Goal: Task Accomplishment & Management: Use online tool/utility

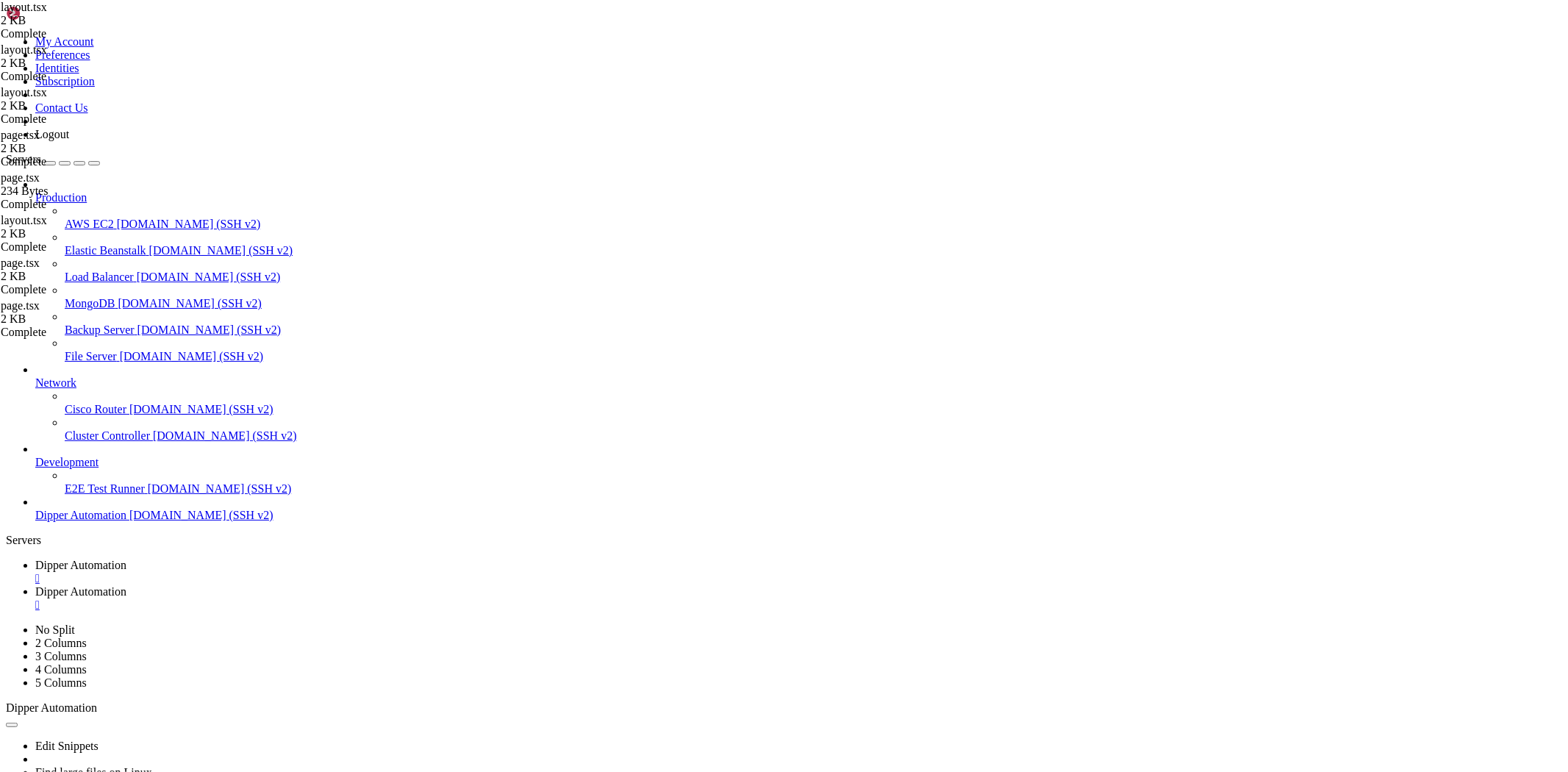
scroll to position [23862, 0]
click at [403, 585] on link "Dipper Automation " at bounding box center [799, 598] width 1527 height 26
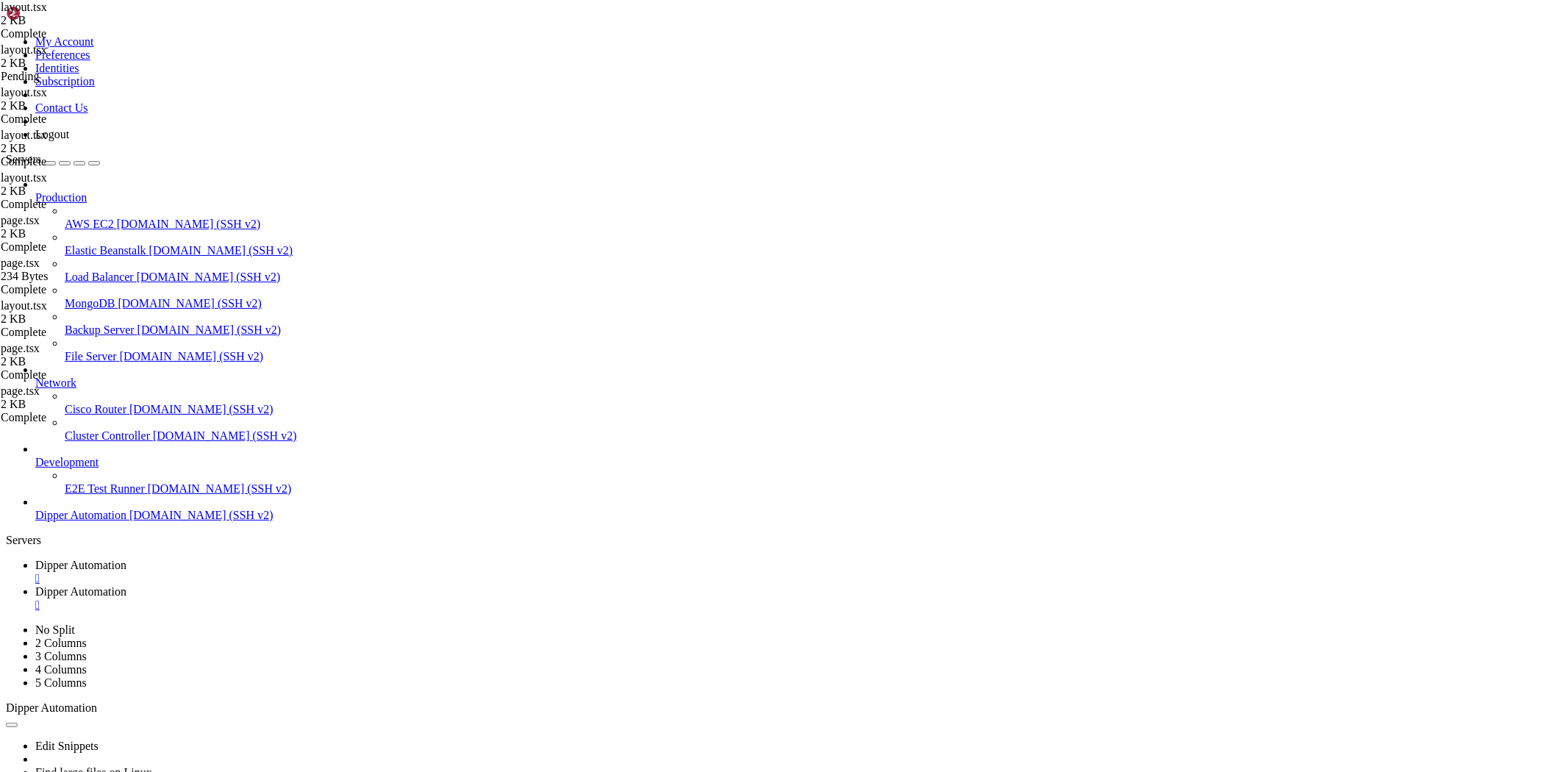
type textarea "<main className="px-[50px] pt-[50px]">{children}</main>"
click at [219, 559] on link "Dipper Automation " at bounding box center [799, 572] width 1527 height 26
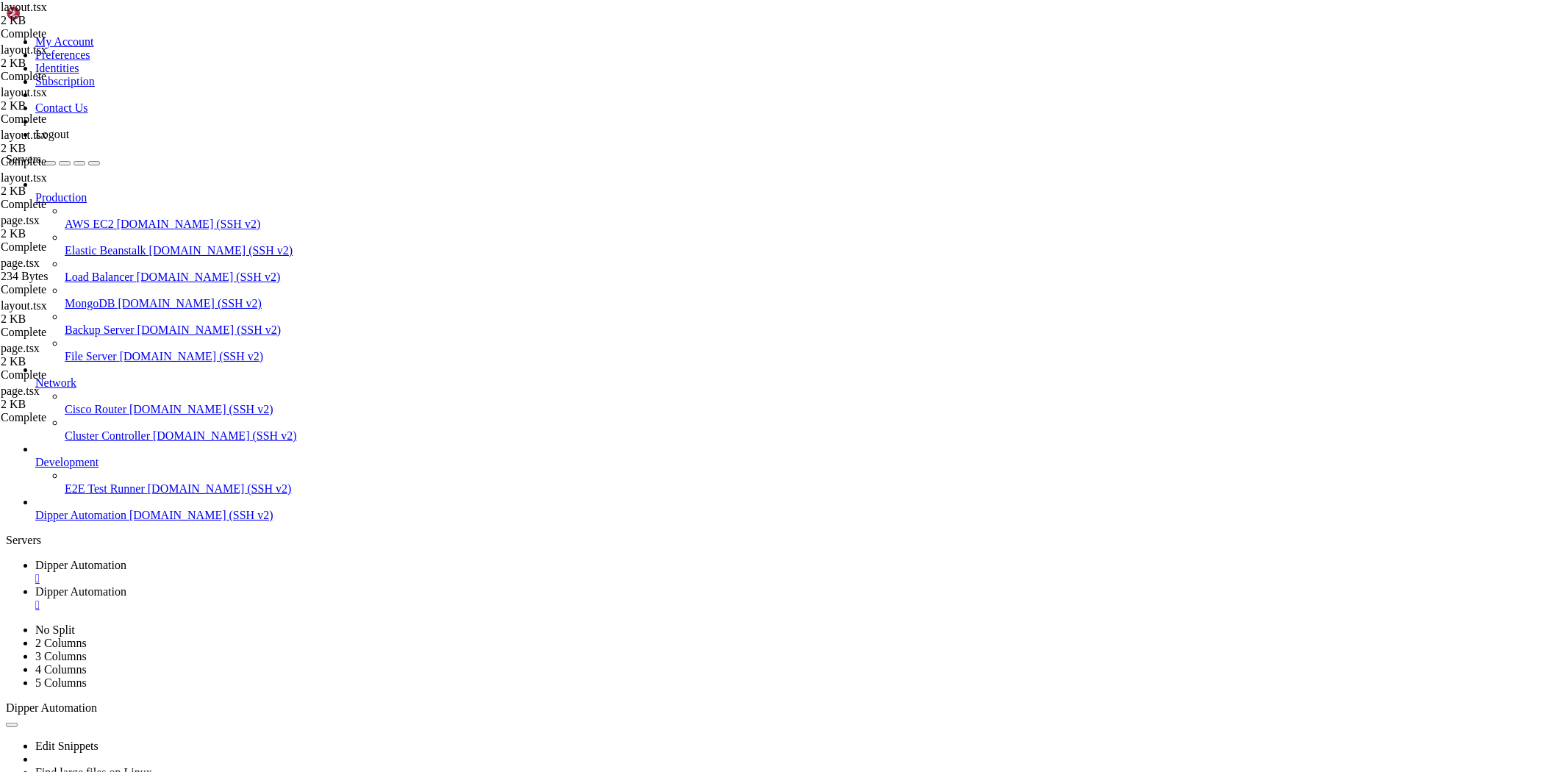
scroll to position [28534, 0]
click at [36, 585] on icon at bounding box center [36, 591] width 0 height 12
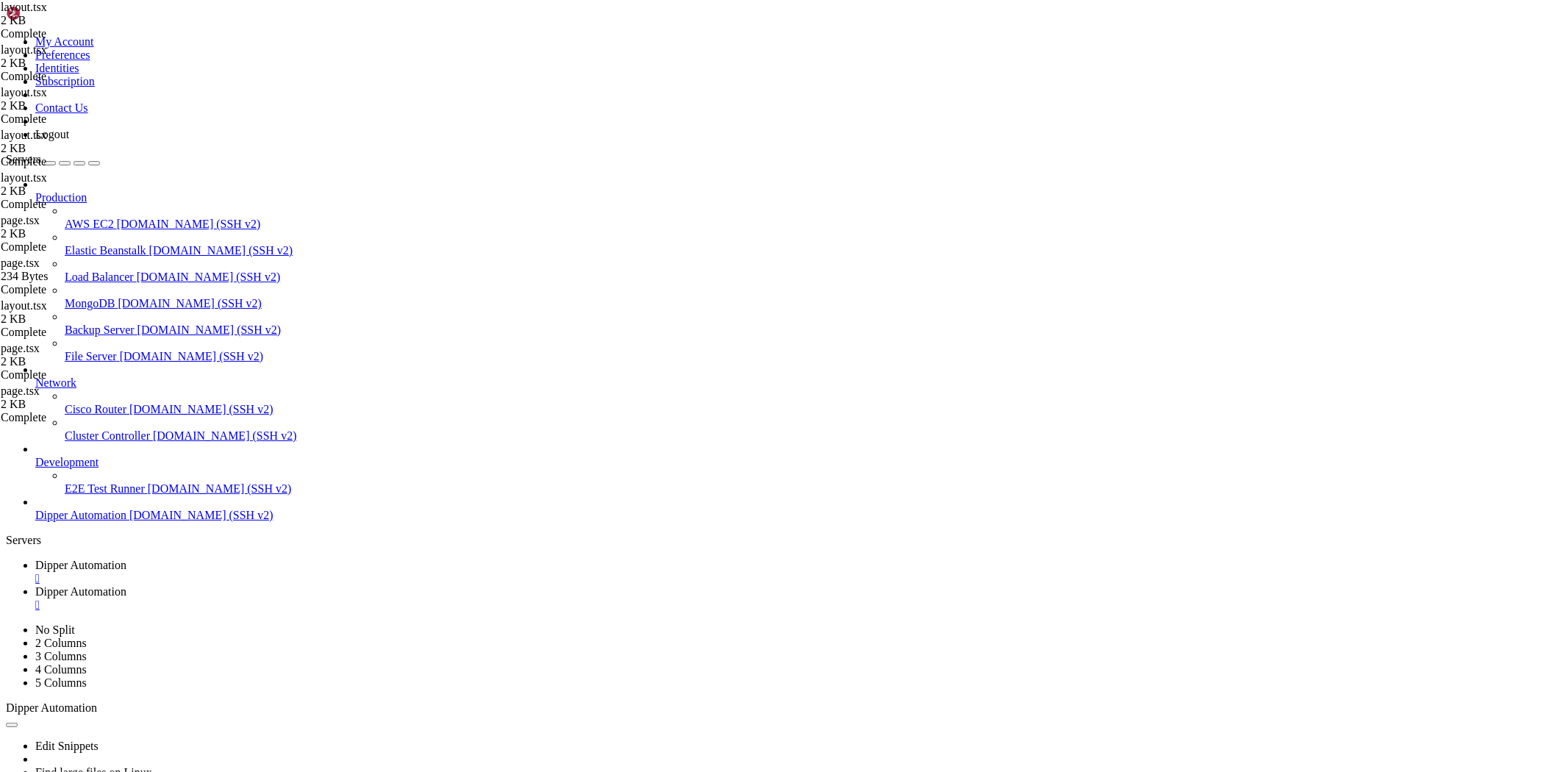
type input "/root/Dipperhub/data"
drag, startPoint x: 349, startPoint y: 85, endPoint x: 199, endPoint y: 79, distance: 150.1
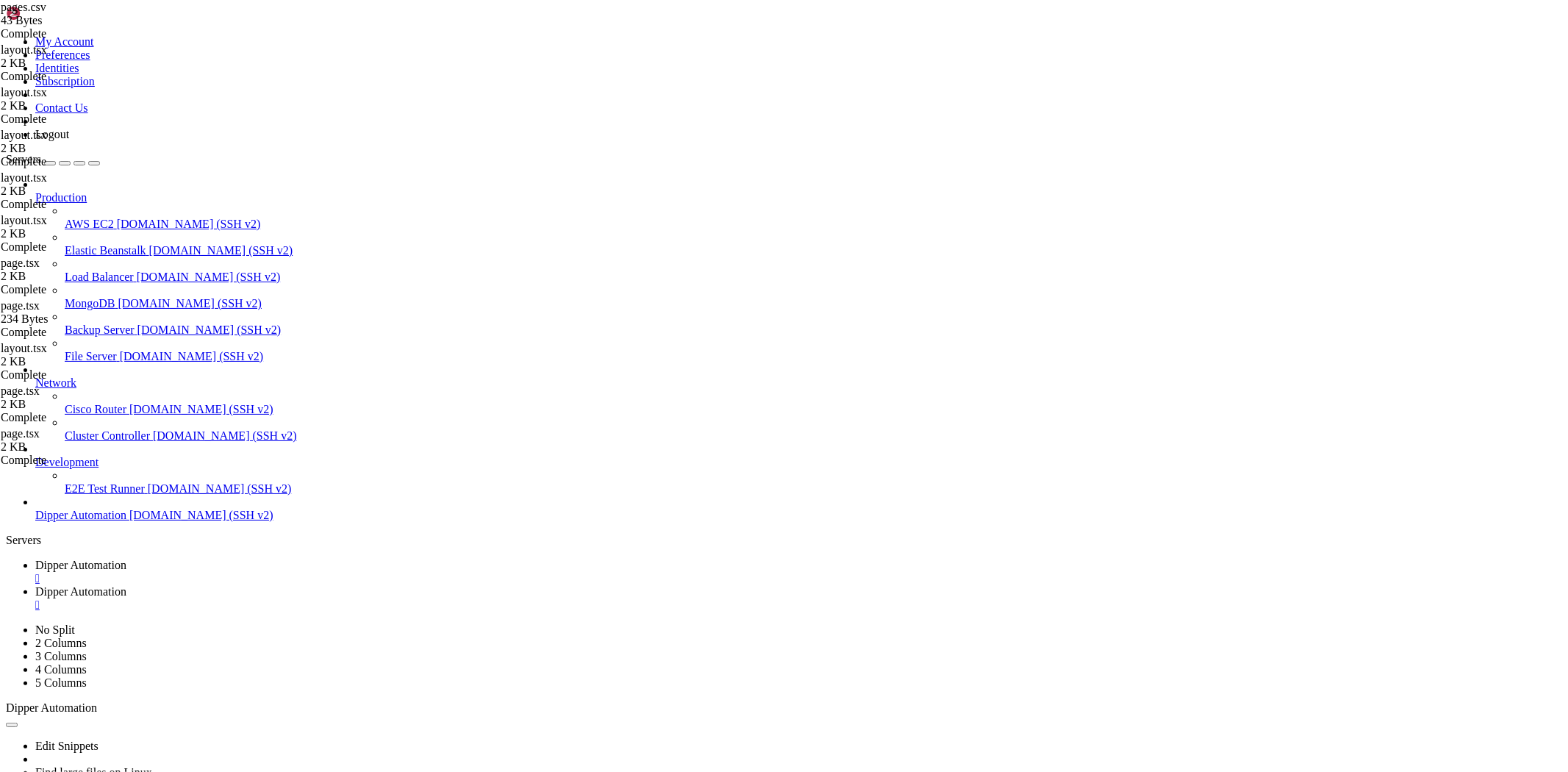
type textarea "2__home,2,Home,/home"
drag, startPoint x: 309, startPoint y: 83, endPoint x: 202, endPoint y: 83, distance: 107.0
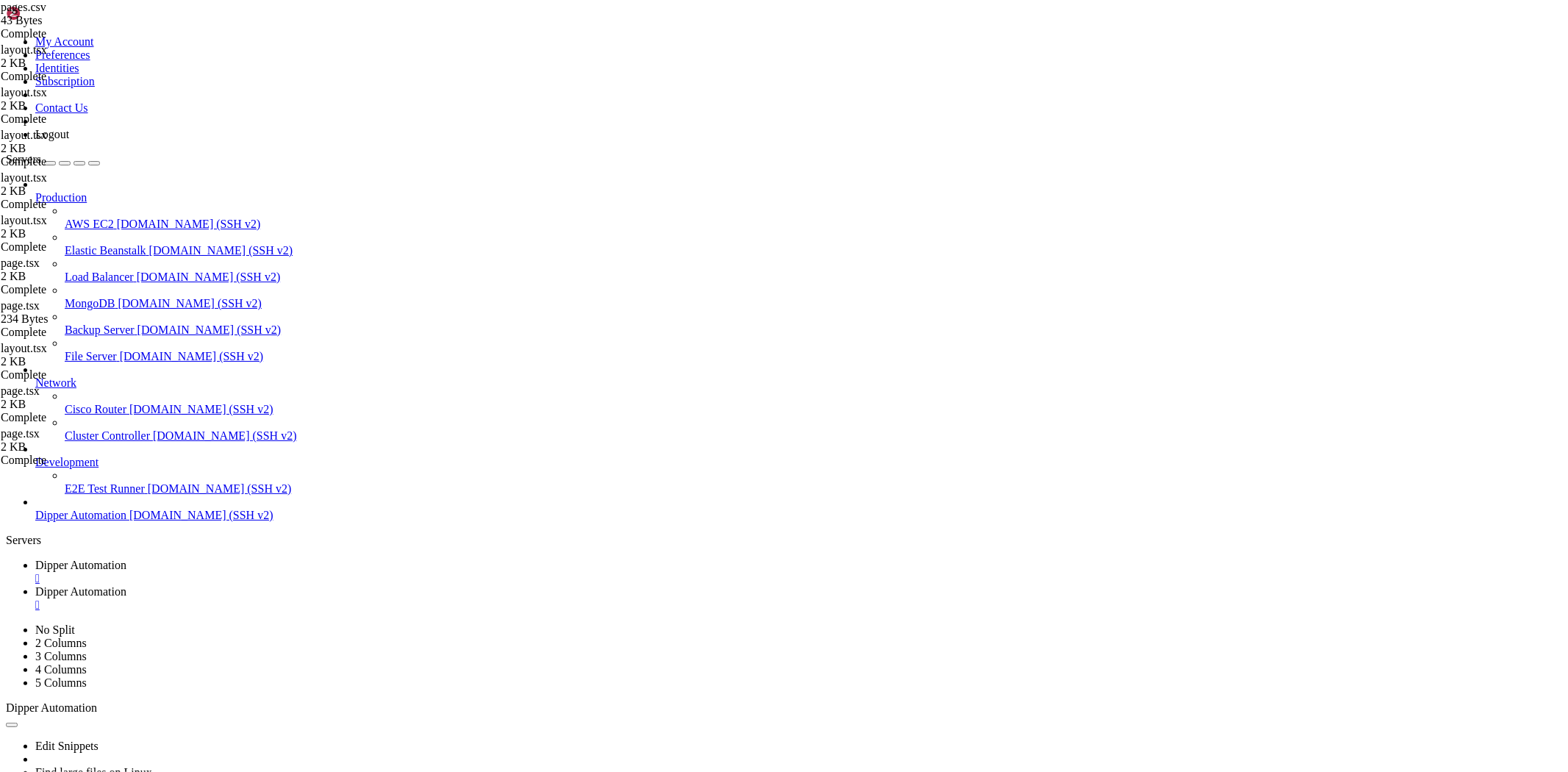
drag, startPoint x: 312, startPoint y: 71, endPoint x: 321, endPoint y: 70, distance: 9.1
type textarea "id,userId,name,path"
paste textarea "2__home,2,Home,/home"
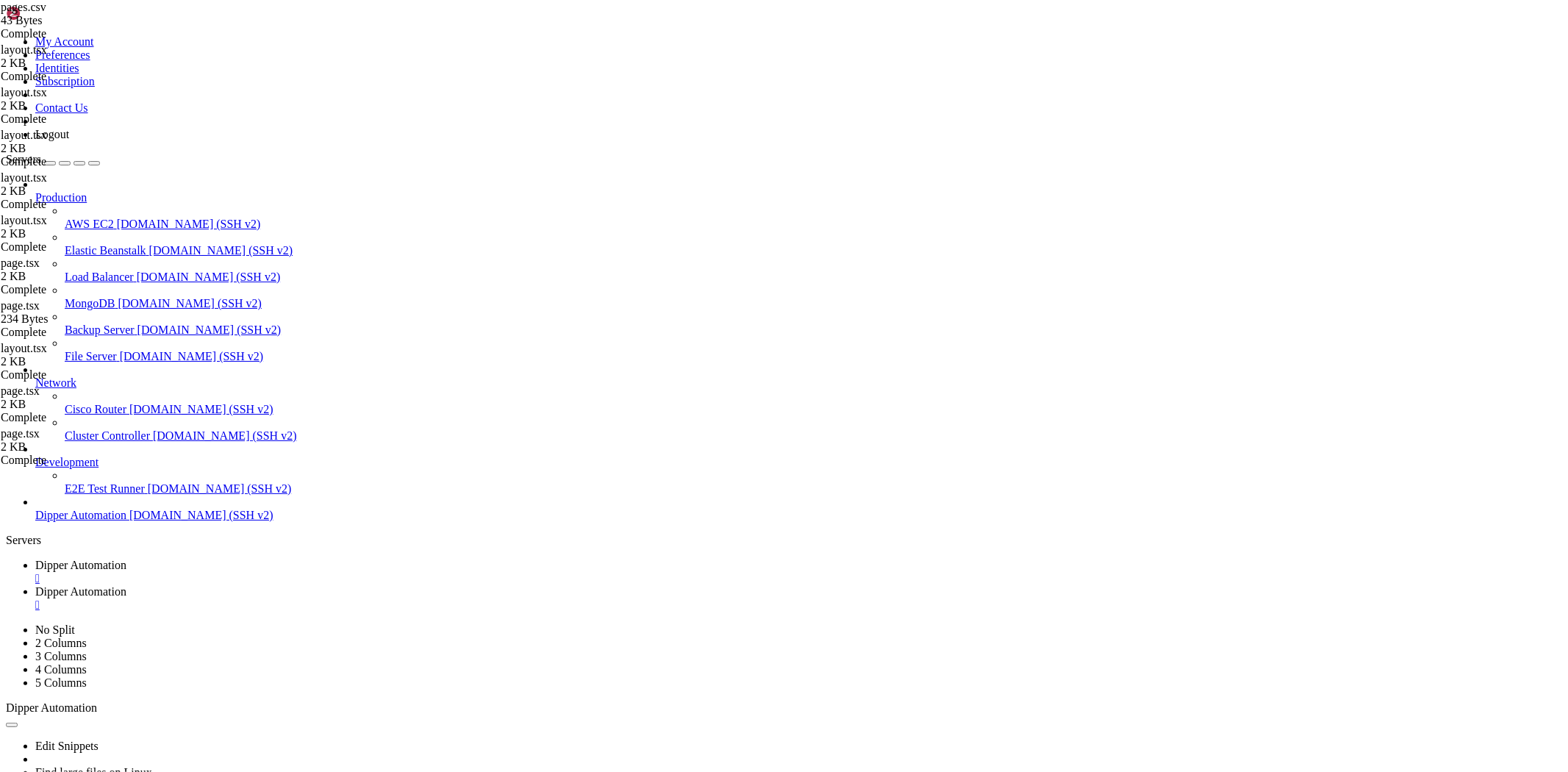
type textarea "1__users,1,Gerenciar Usuários,/admin/users"
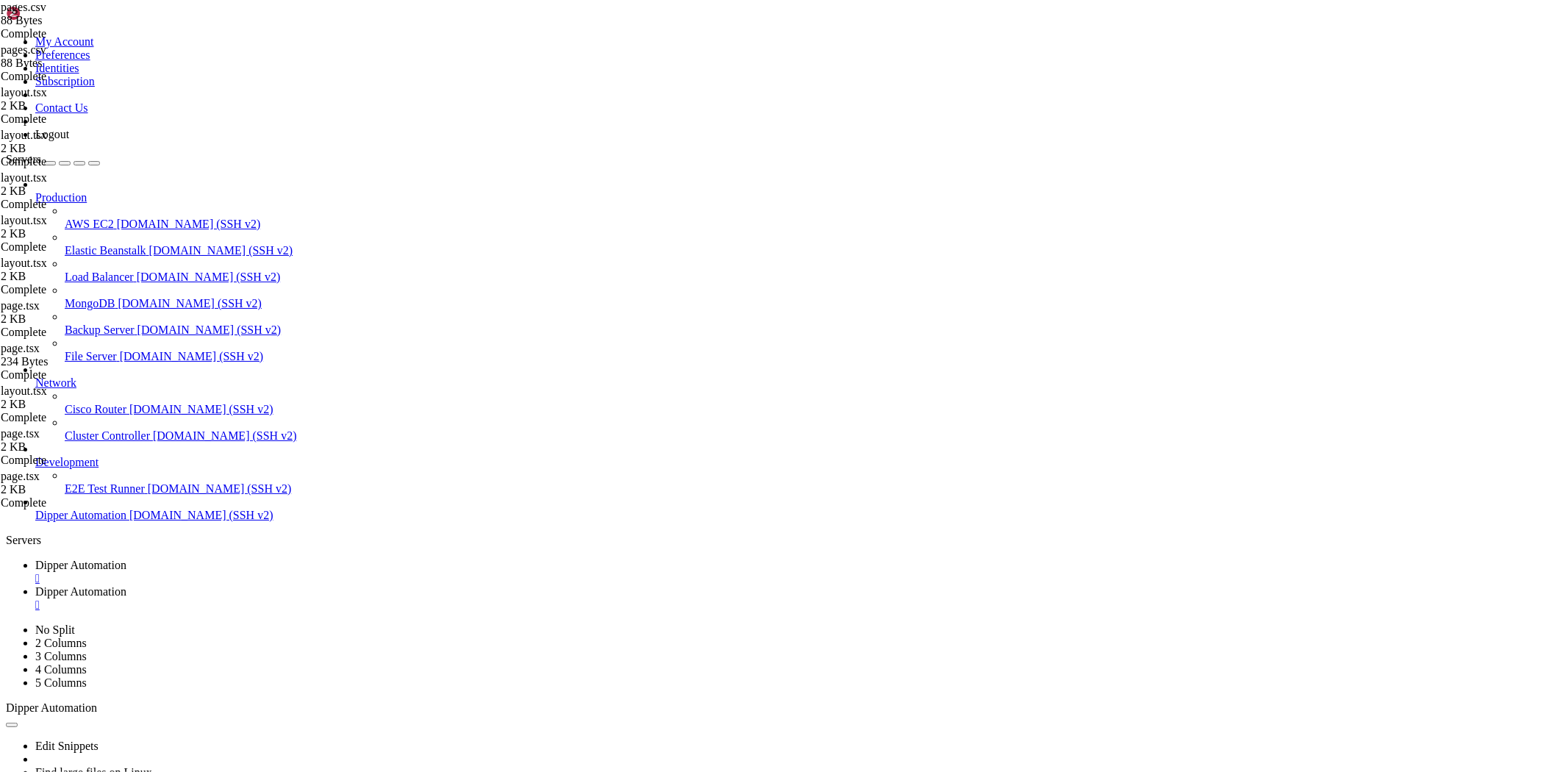
type textarea "1__home,1,Home,/home"
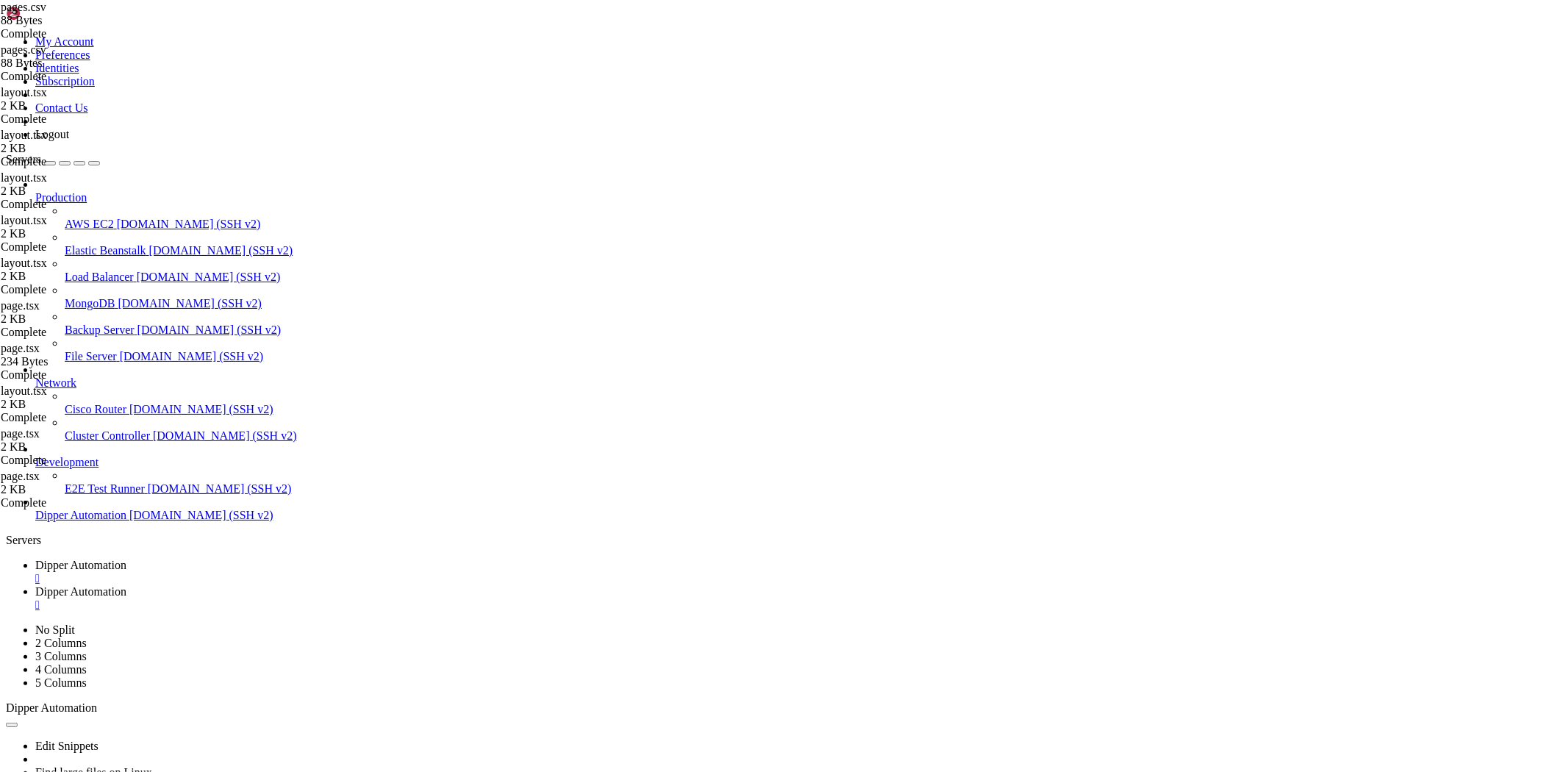
type textarea "'"
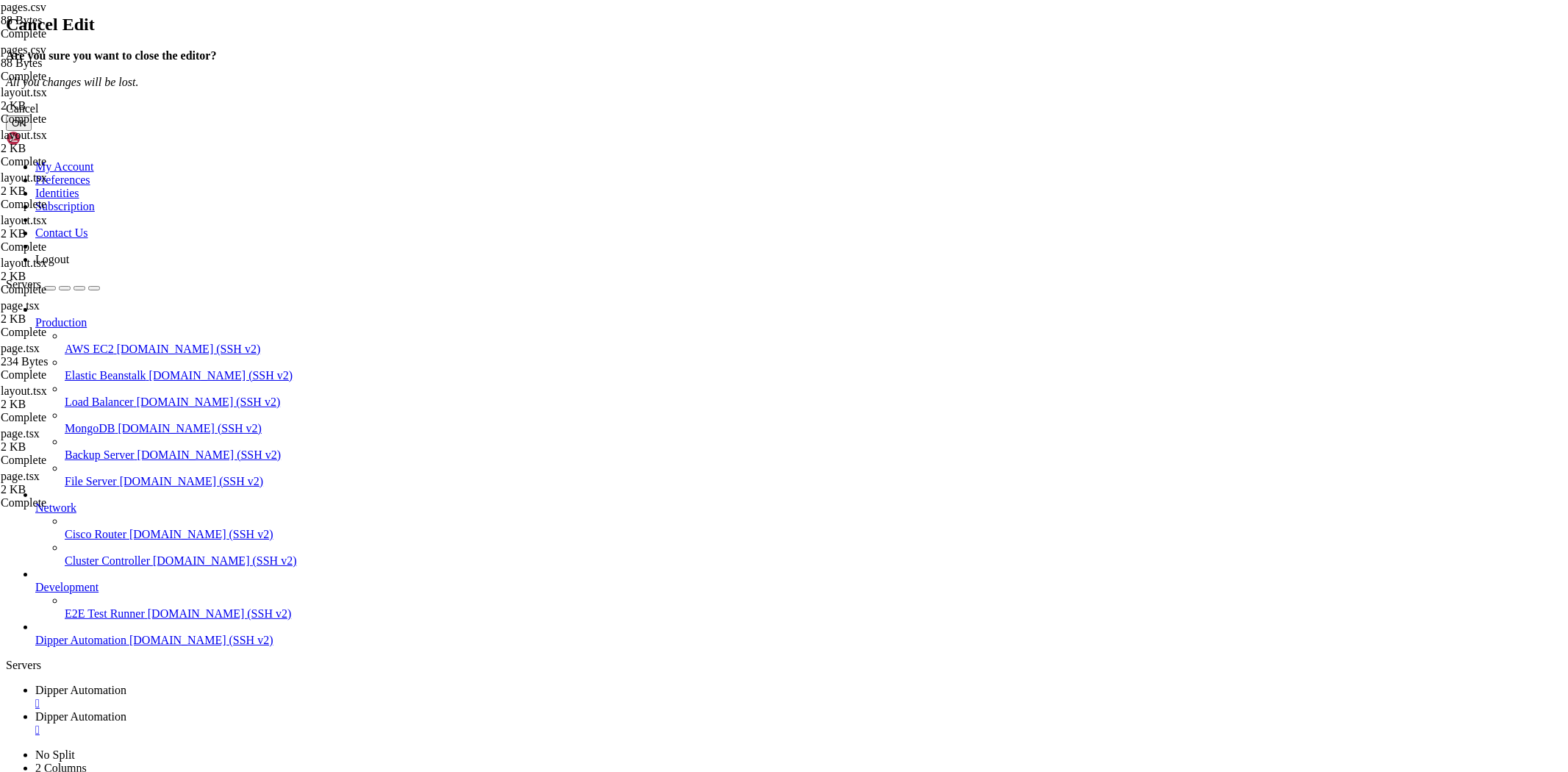
drag, startPoint x: 868, startPoint y: 427, endPoint x: 870, endPoint y: 434, distance: 7.3
click at [870, 131] on div "Cancel OK" at bounding box center [784, 116] width 1557 height 29
click at [870, 116] on div "Cancel" at bounding box center [784, 108] width 1557 height 13
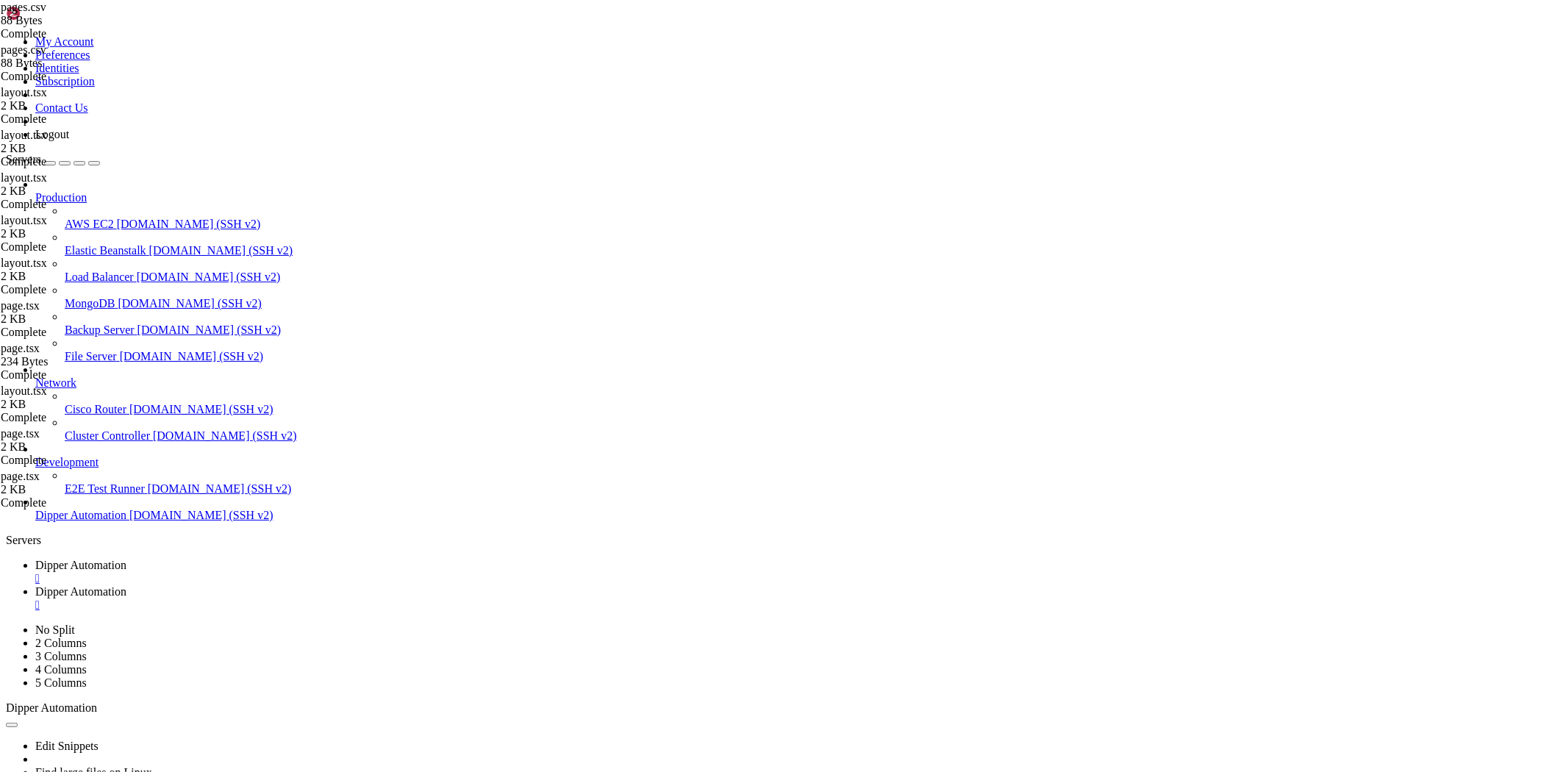
type textarea "'"
type textarea "1__users,1,Gerenciar Usuários,/admin/users"
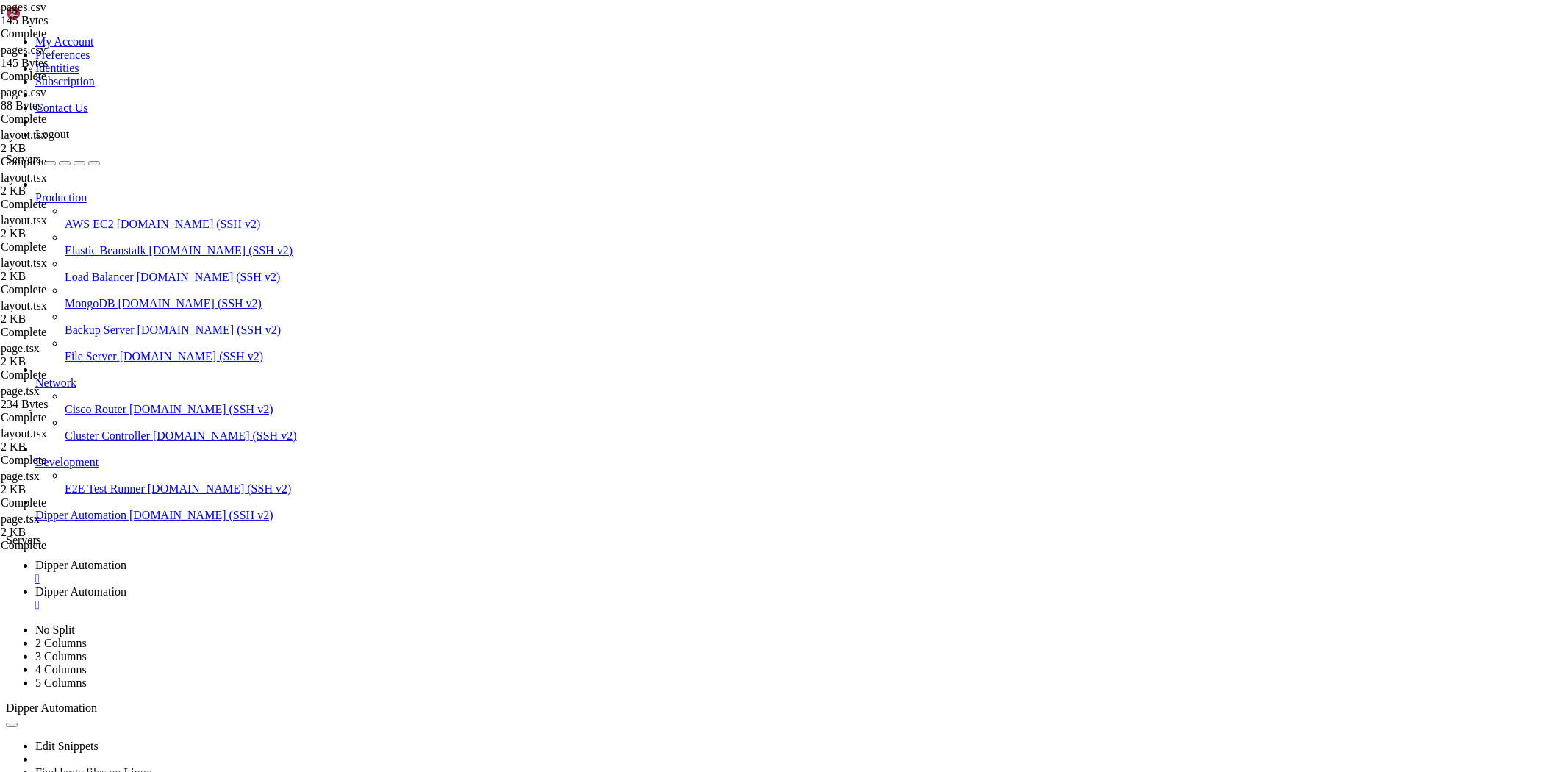
drag, startPoint x: 421, startPoint y: 96, endPoint x: 178, endPoint y: 99, distance: 243.0
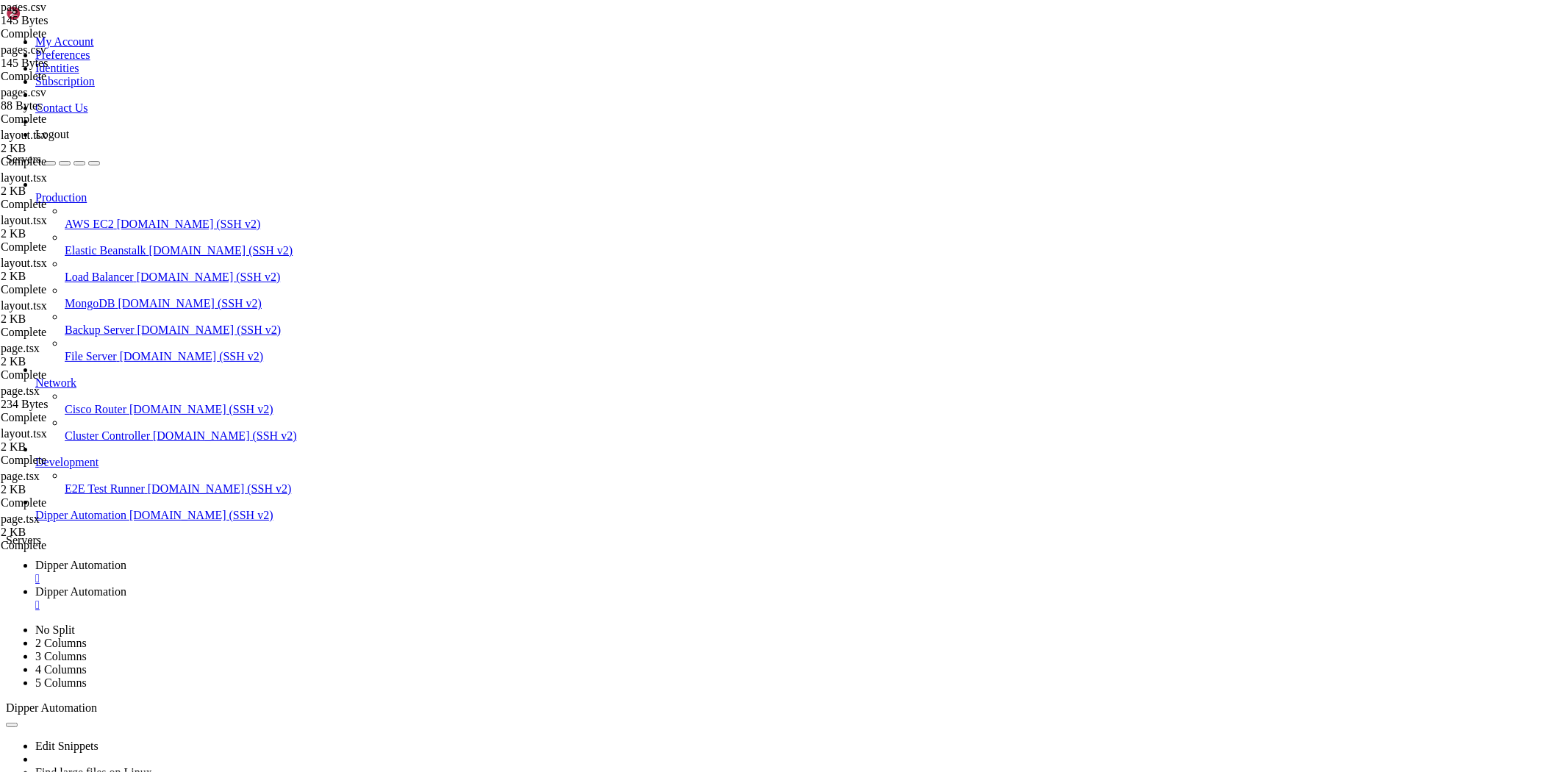
type textarea "2__home,2,Home,/home"
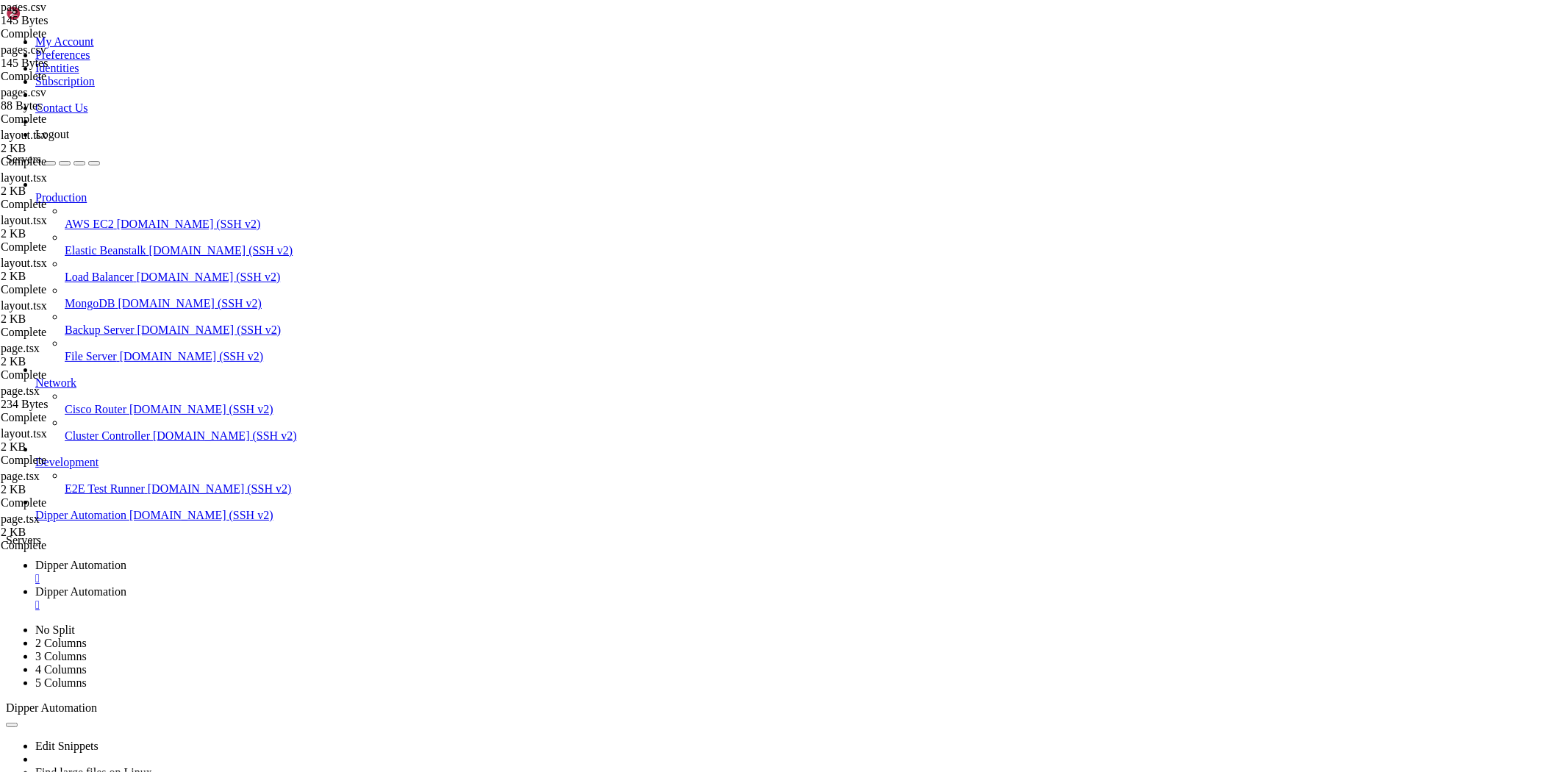
drag, startPoint x: 400, startPoint y: 83, endPoint x: 205, endPoint y: 83, distance: 195.0
type textarea "1__dashboard,1,Dashboard,/dashboard"
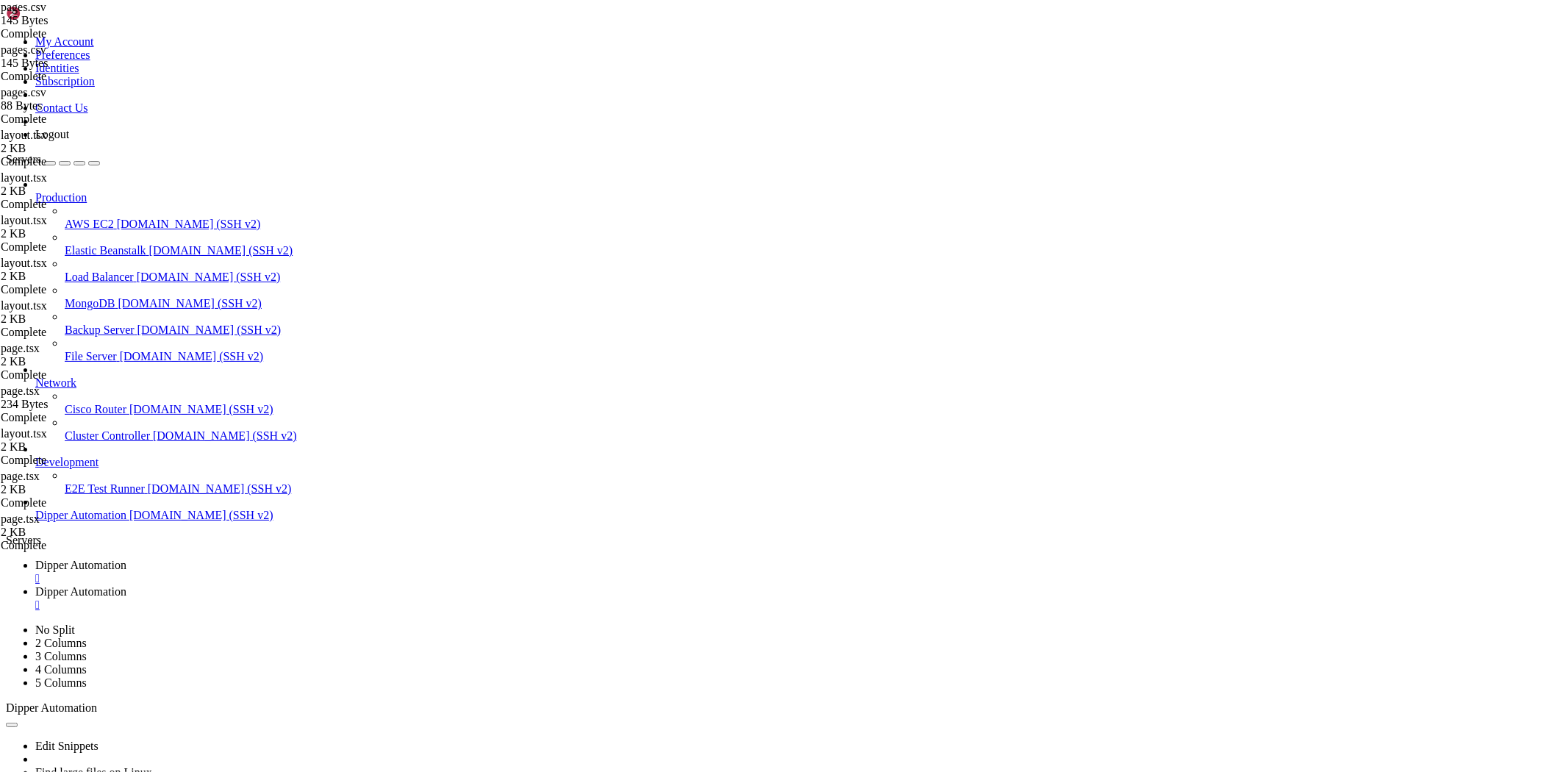
type textarea "id,userId,name,path"
click at [126, 559] on span "Dipper Automation" at bounding box center [81, 565] width 91 height 12
click at [126, 585] on span "Dipper Automation" at bounding box center [81, 591] width 91 height 12
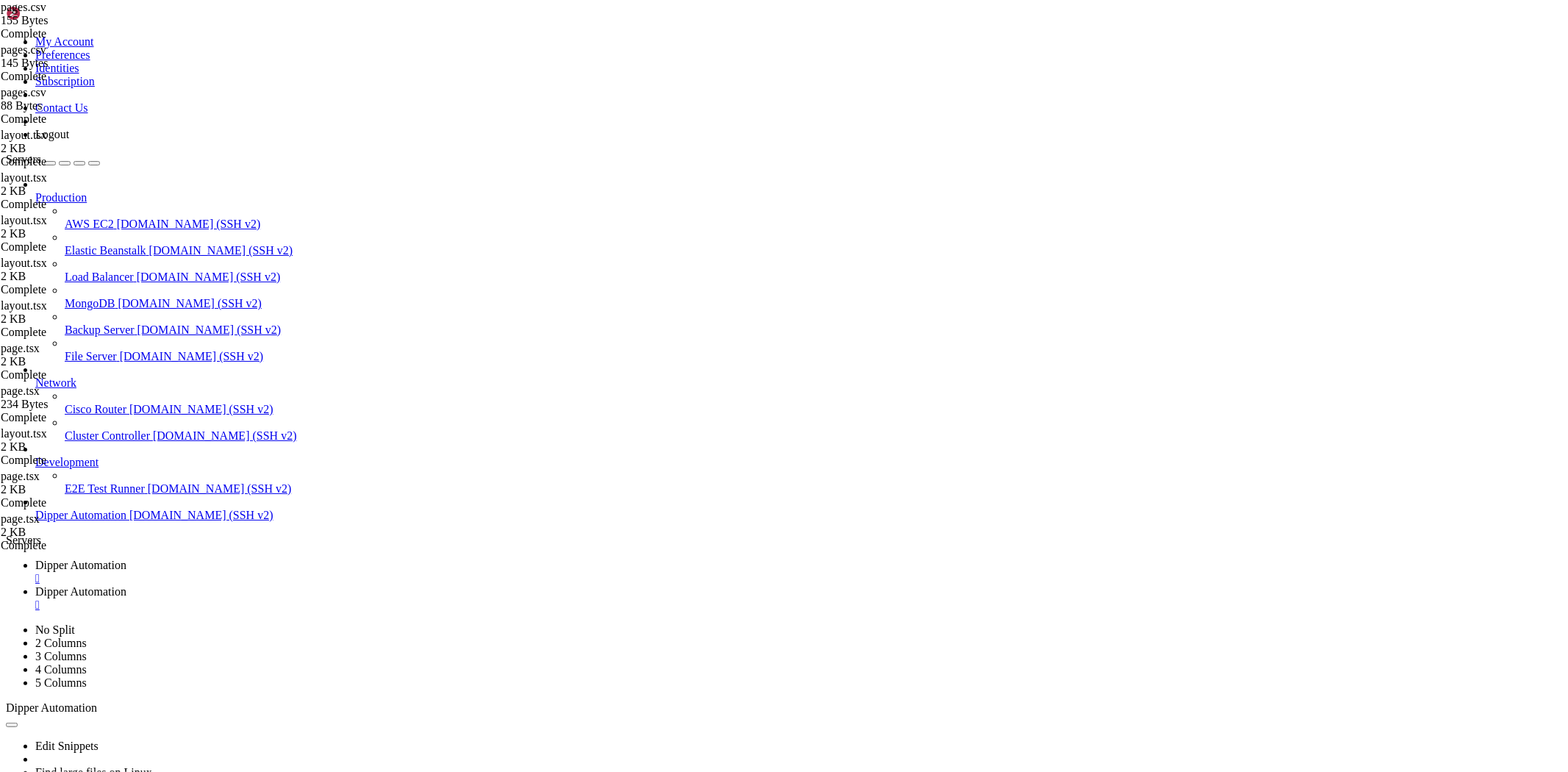
scroll to position [0, 0]
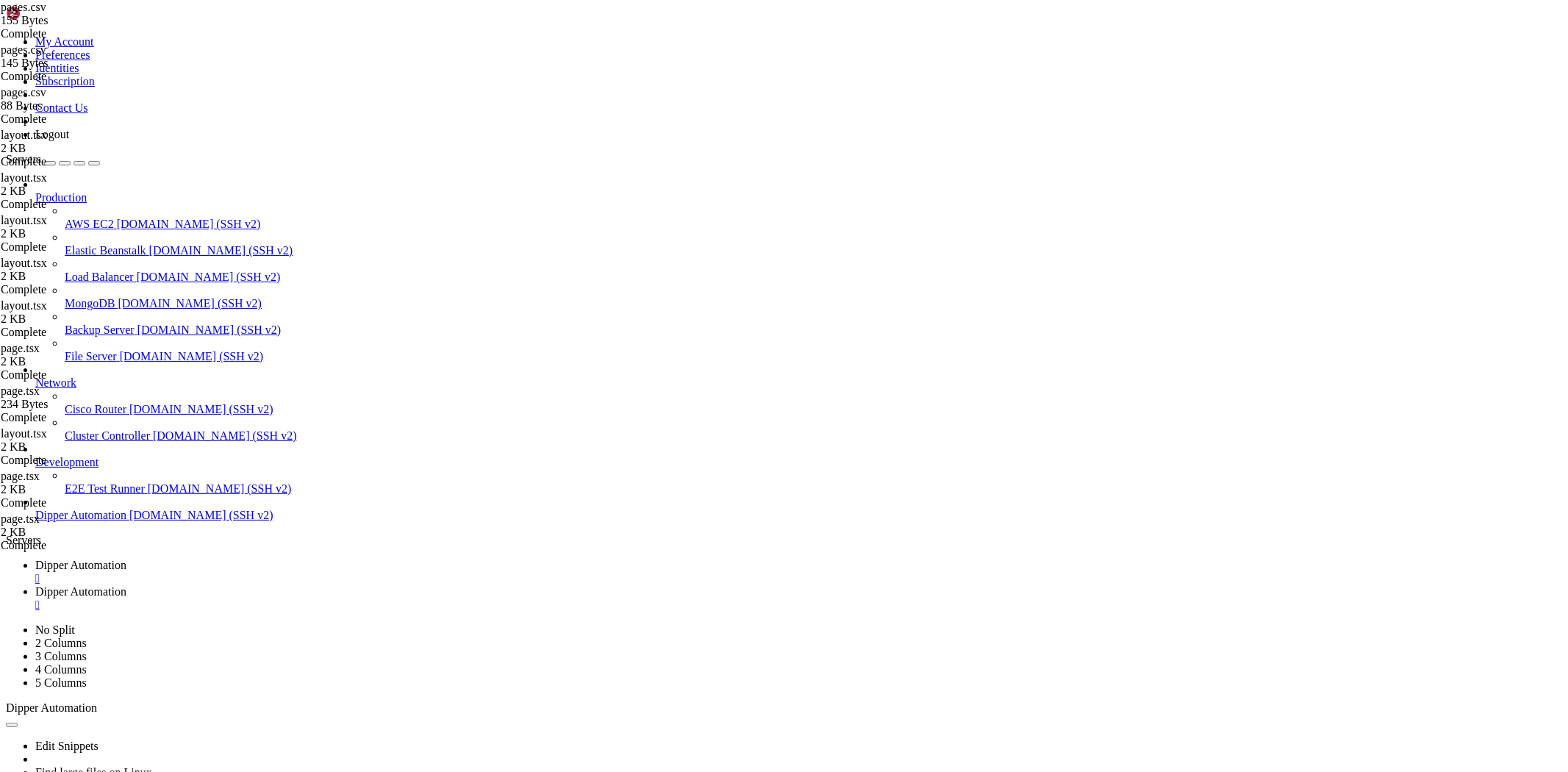
type input "/root/Dipperhub/app/admin/users"
drag, startPoint x: 377, startPoint y: 167, endPoint x: 380, endPoint y: 177, distance: 10.4
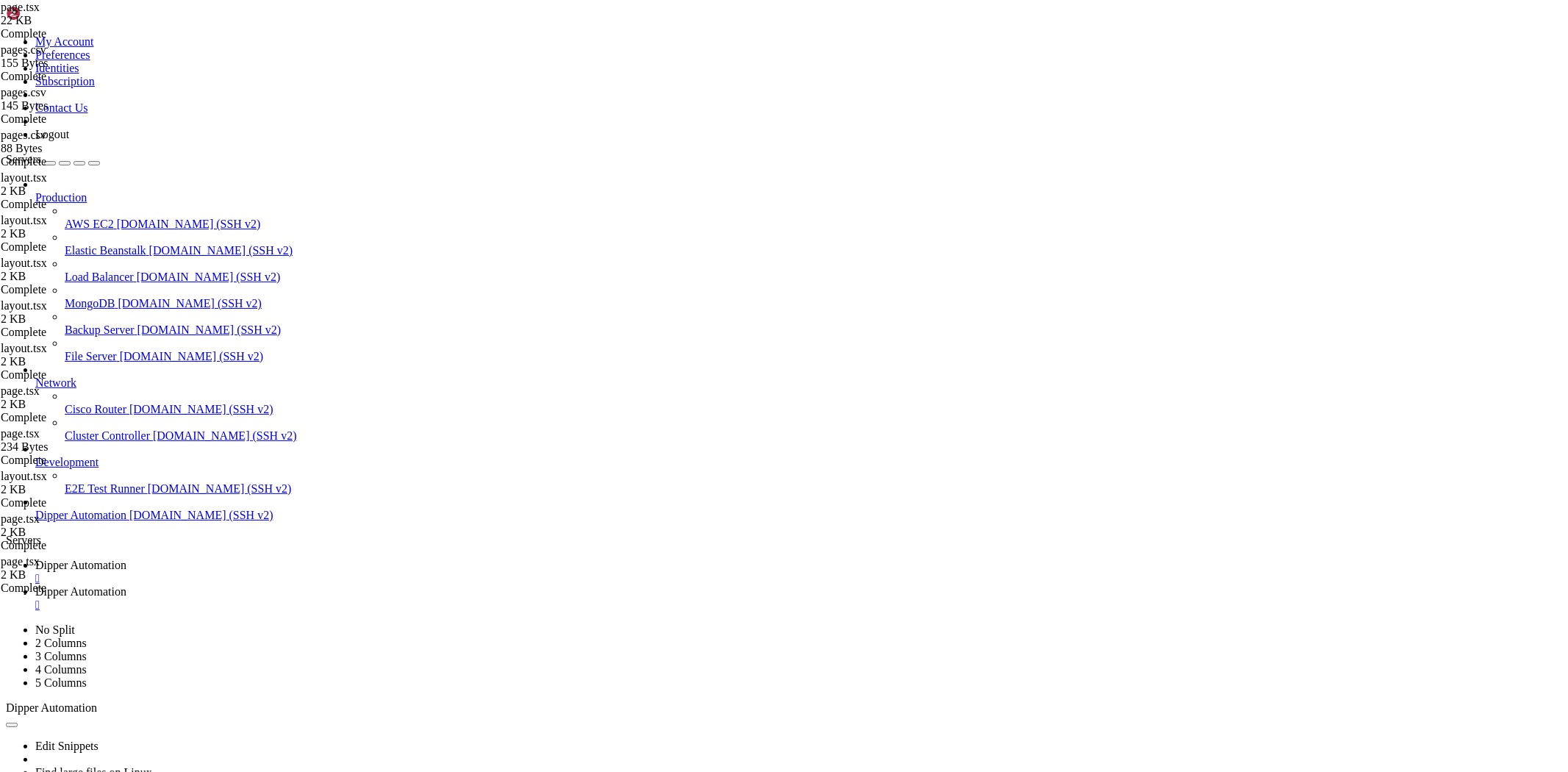
type textarea "{ path: "/home", name: "Home" },"
drag, startPoint x: 299, startPoint y: 50, endPoint x: 522, endPoint y: 47, distance: 223.0
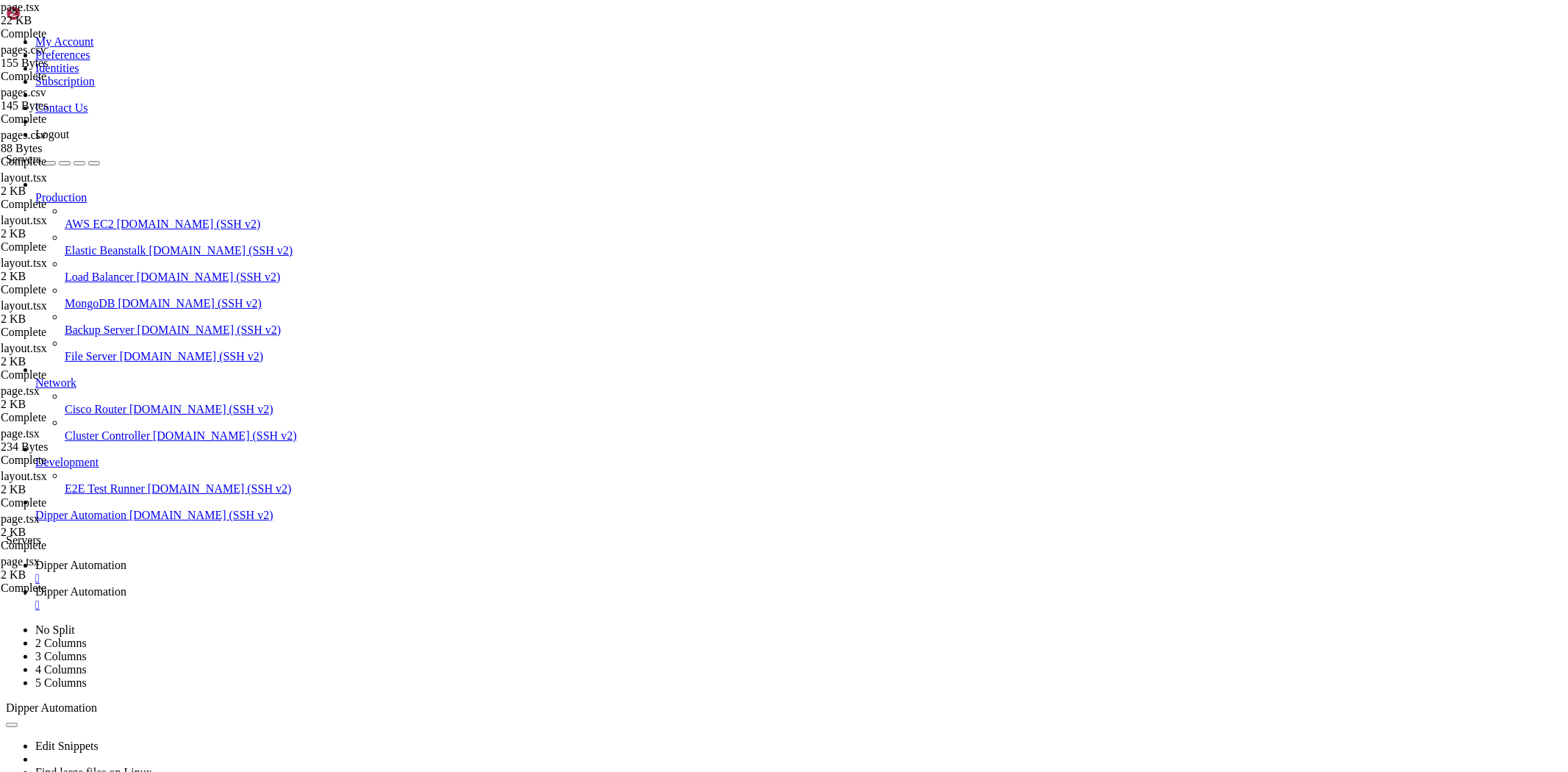
drag, startPoint x: 428, startPoint y: 47, endPoint x: 678, endPoint y: 43, distance: 250.0
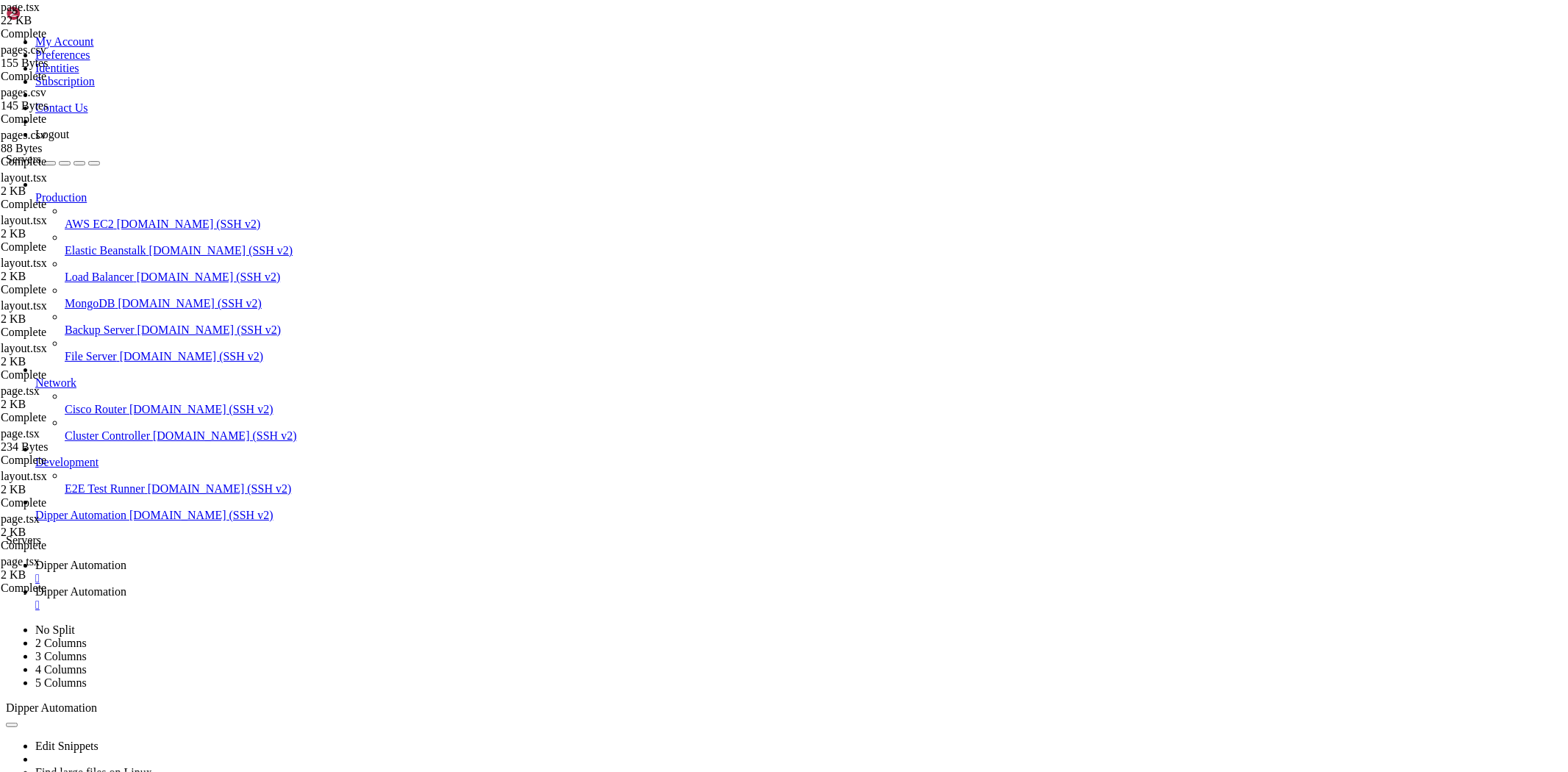
type input "/root/Dipperhub/backend"
drag, startPoint x: 702, startPoint y: 493, endPoint x: 148, endPoint y: 207, distance: 623.5
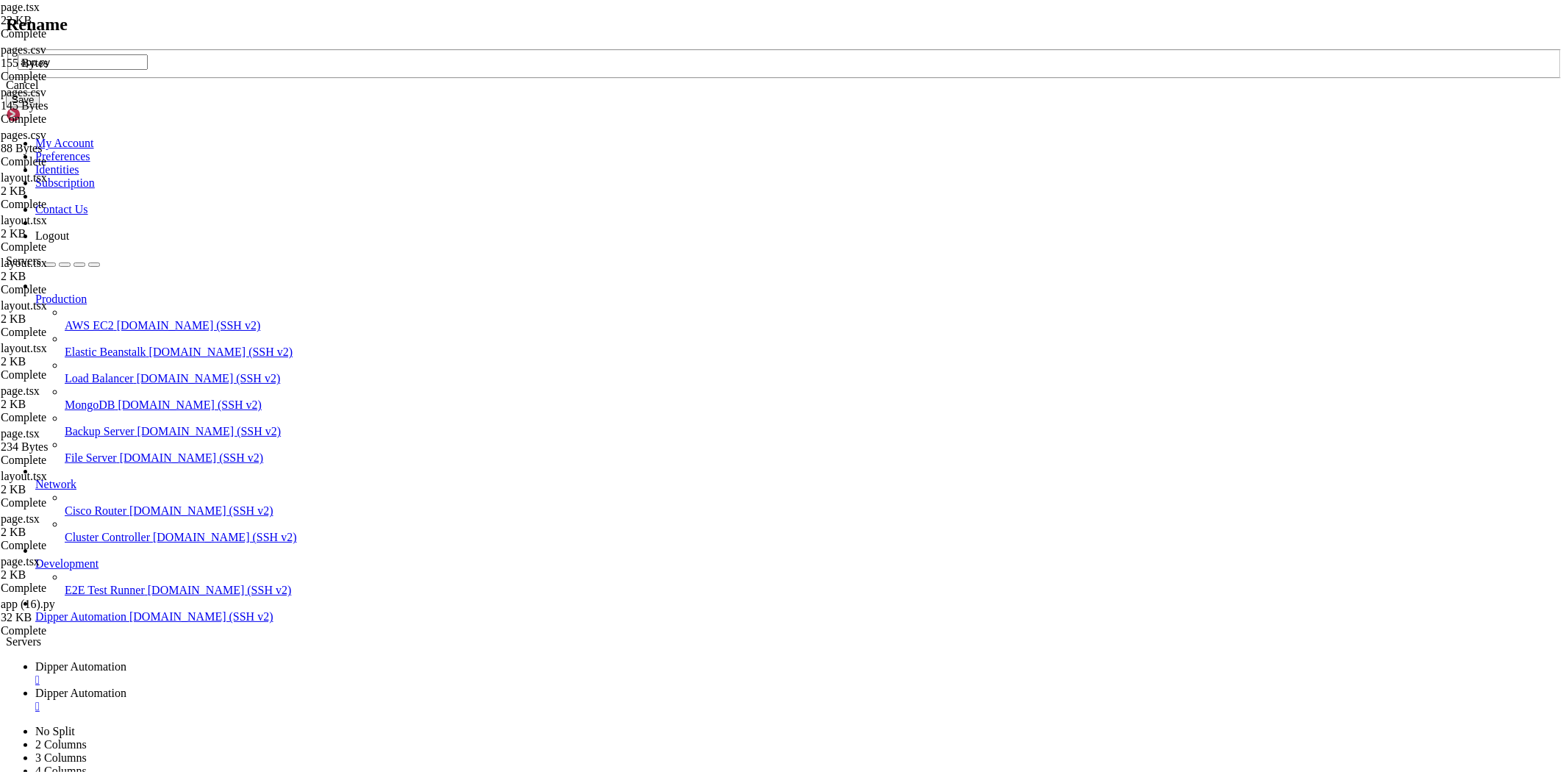
click at [258, 108] on div "Rename app.py Cancel Save" at bounding box center [784, 61] width 1557 height 93
click at [784, 92] on div "Cancel" at bounding box center [784, 84] width 1557 height 13
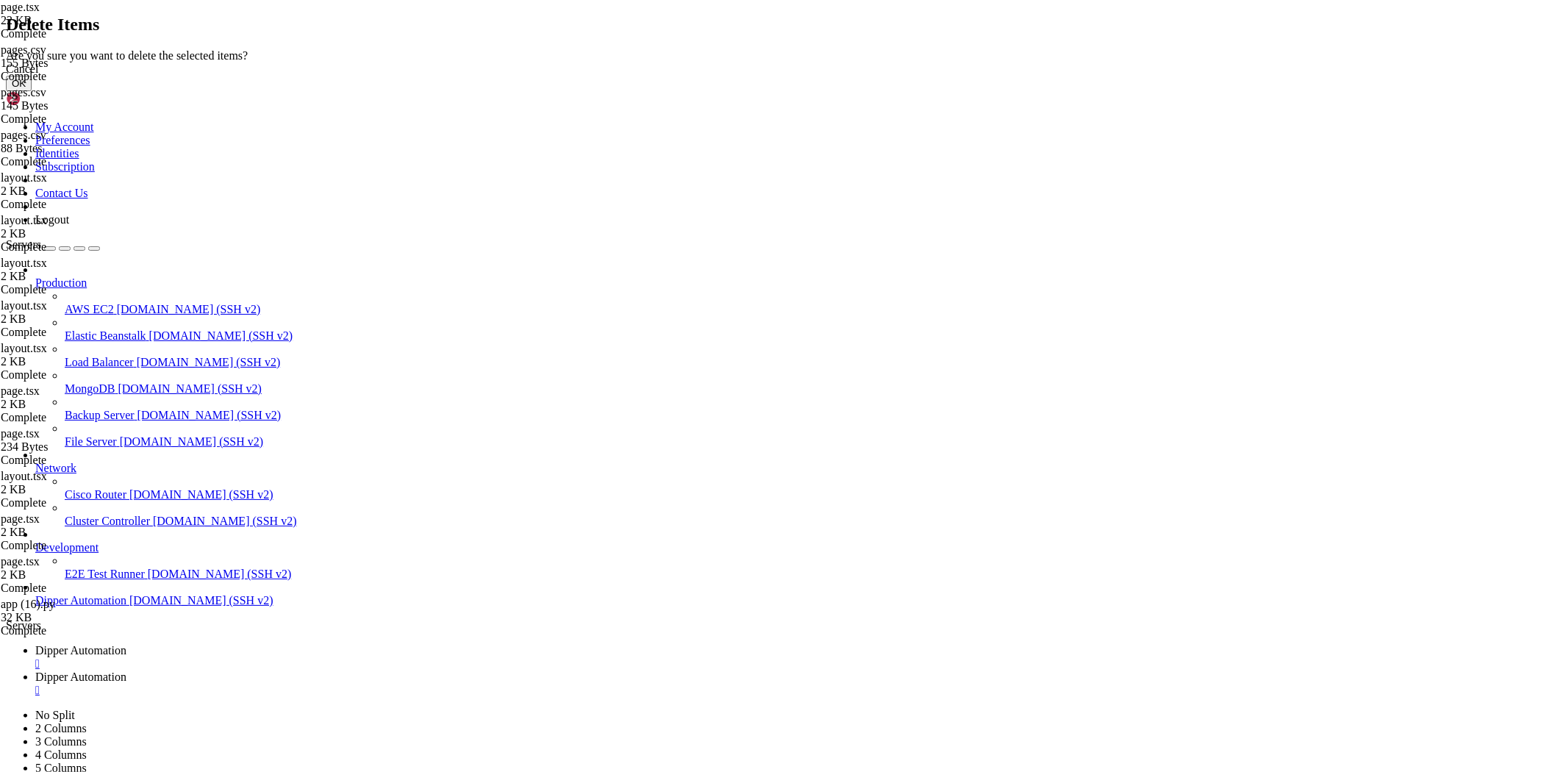
click at [31, 91] on button "OK" at bounding box center [19, 84] width 26 height 16
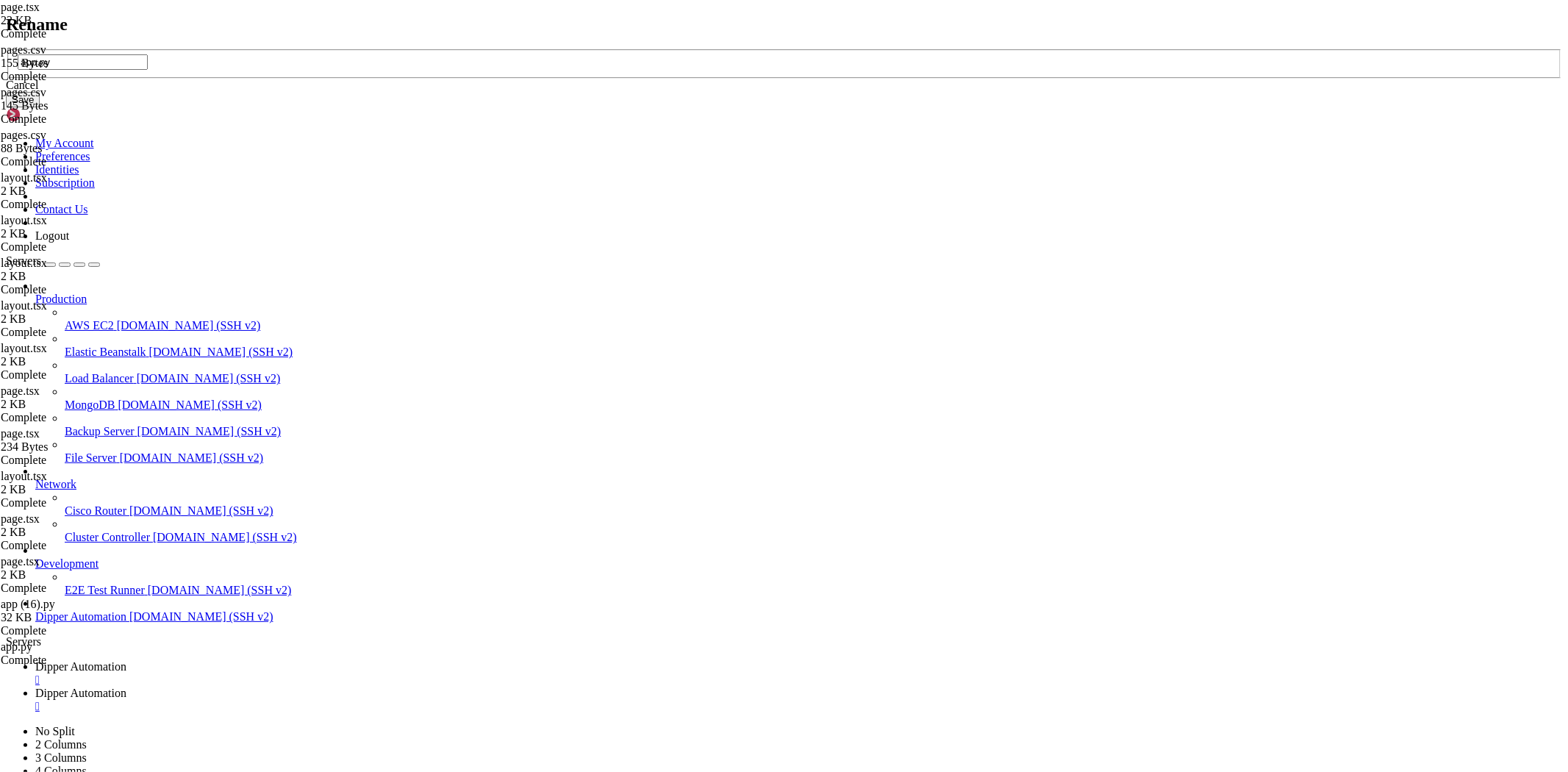
type input "app.py"
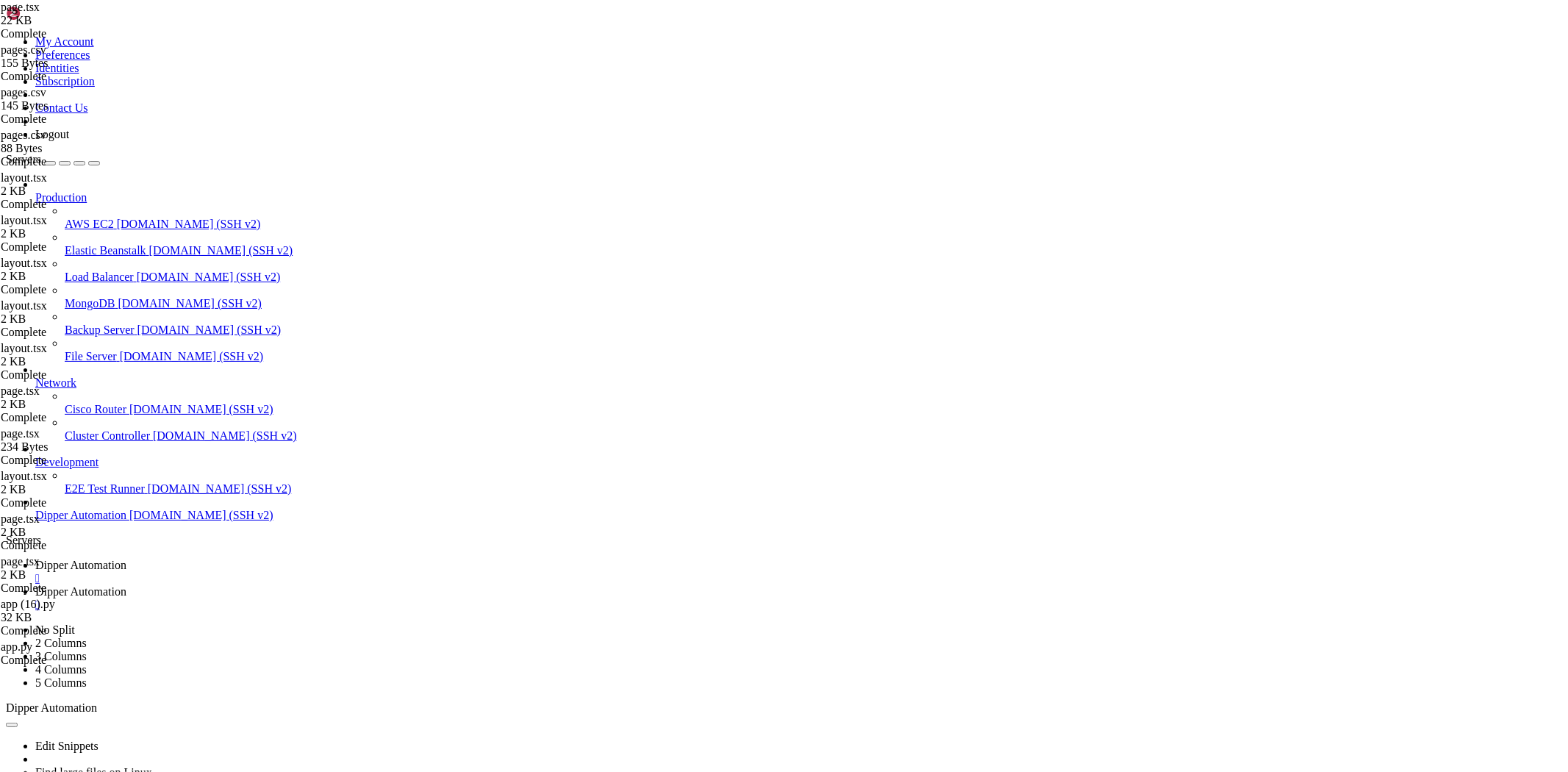
drag, startPoint x: 309, startPoint y: 51, endPoint x: 766, endPoint y: 57, distance: 457.0
type input "/root/Dipperhub/app/admin/users"
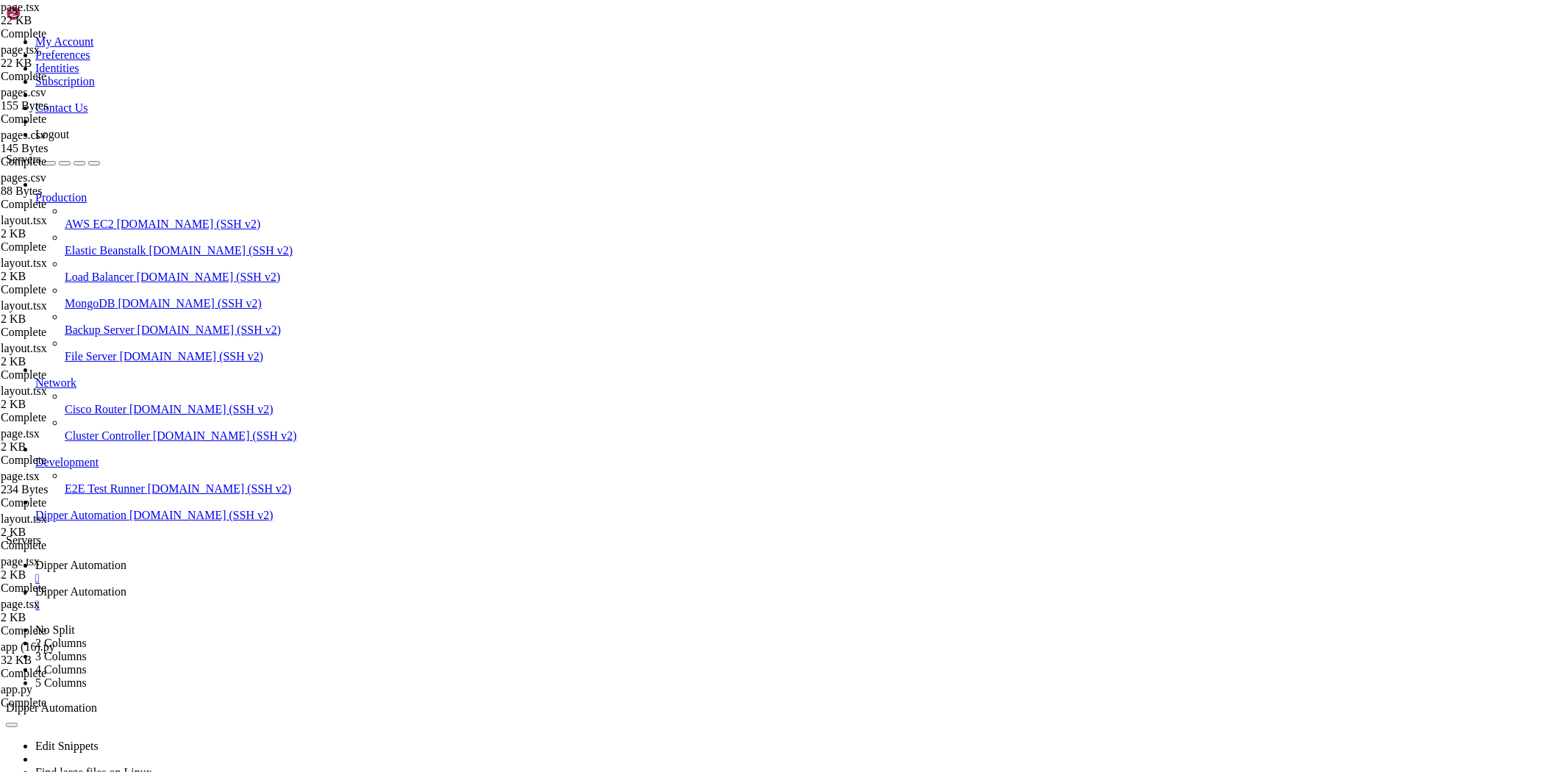
type textarea "}"
paste textarea
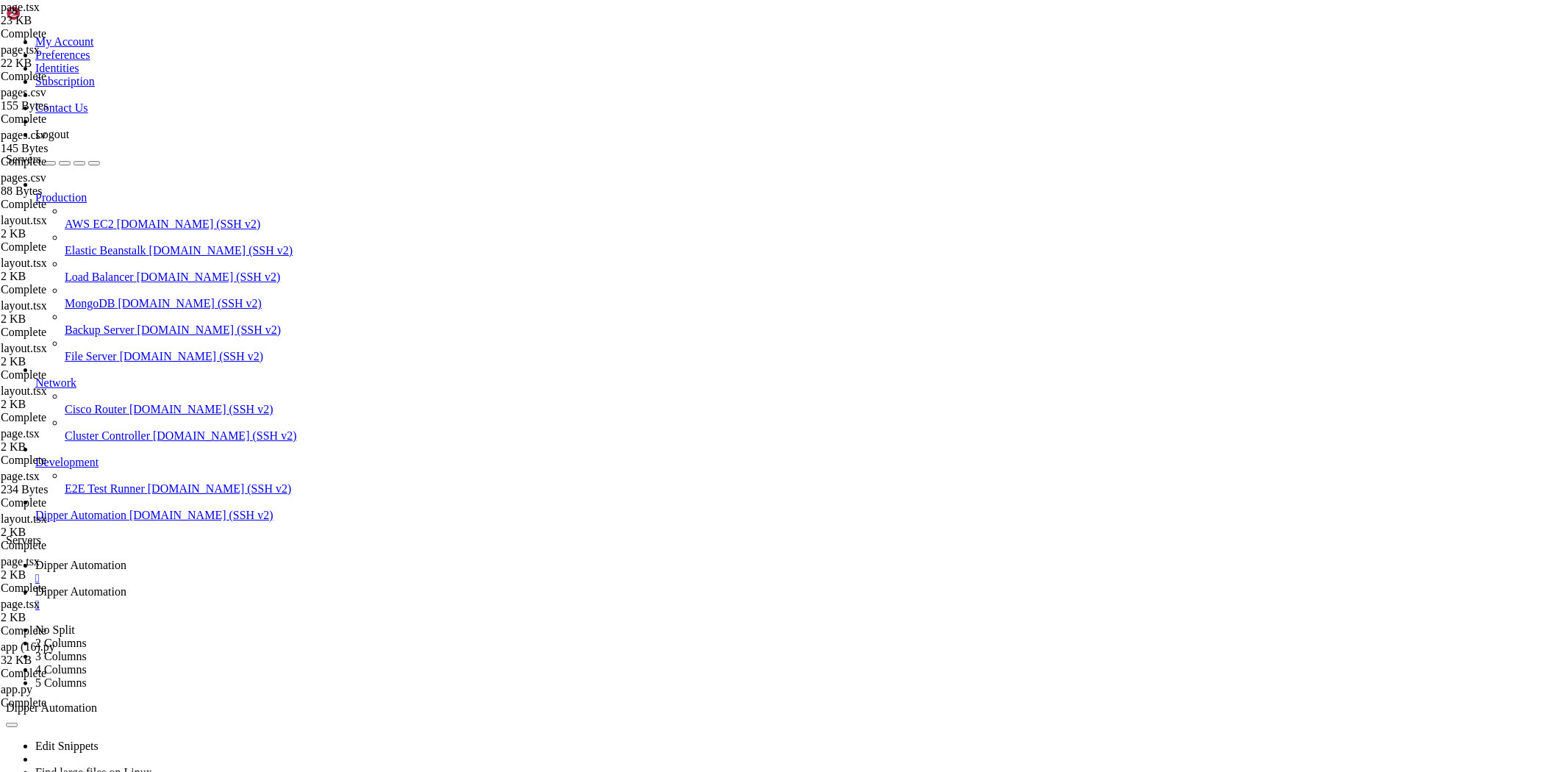
click at [244, 559] on link "Dipper Automation " at bounding box center [799, 572] width 1527 height 26
click at [126, 585] on span "Dipper Automation" at bounding box center [81, 591] width 91 height 12
drag, startPoint x: 309, startPoint y: 53, endPoint x: 912, endPoint y: 41, distance: 603.1
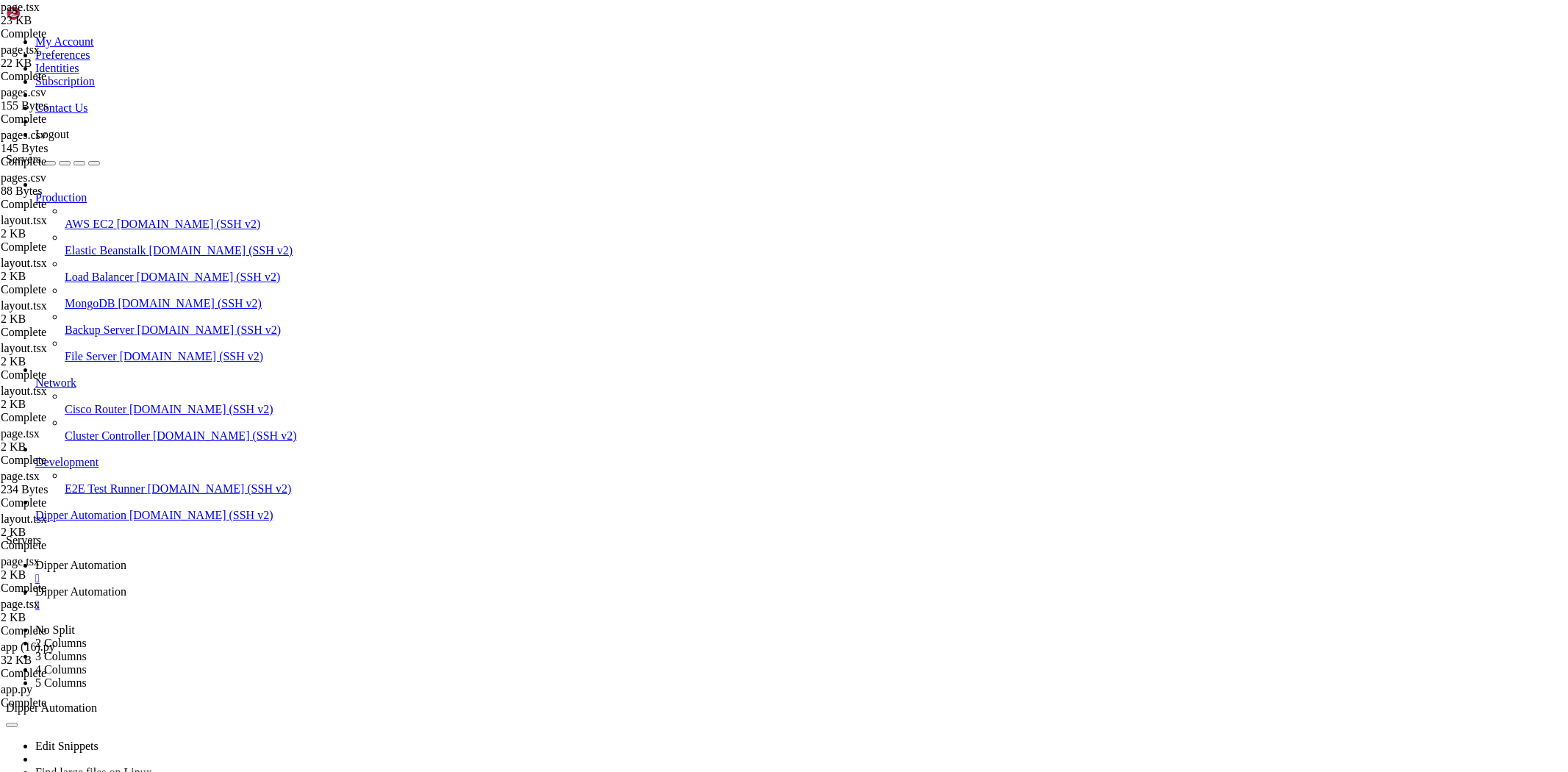
type input "/root/Dipperhub/backend"
